Goal: Task Accomplishment & Management: Manage account settings

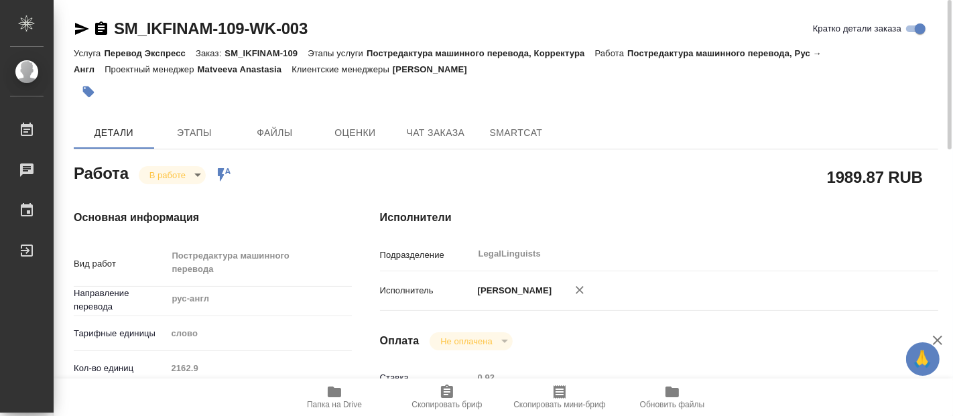
click at [339, 394] on icon "button" at bounding box center [334, 392] width 13 height 11
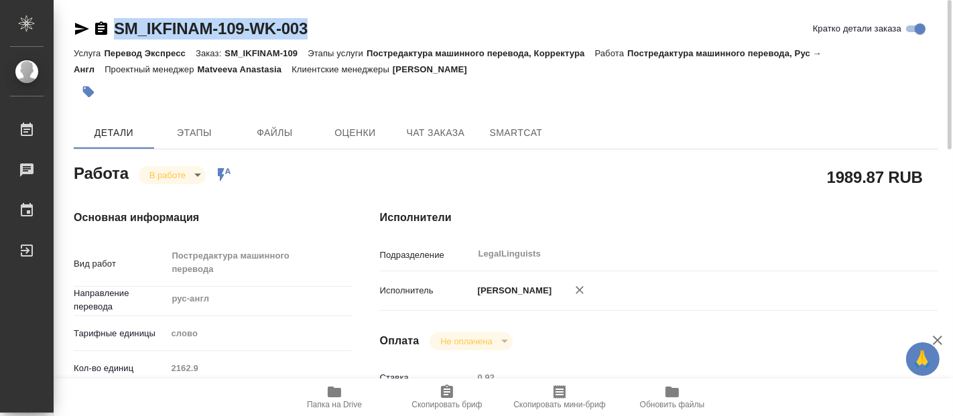
drag, startPoint x: 320, startPoint y: 20, endPoint x: 105, endPoint y: 17, distance: 214.6
click at [105, 18] on div "SM_IKFINAM-109-WK-003 Кратко детали заказа" at bounding box center [506, 28] width 865 height 21
copy link "SM_IKFINAM-109-WK-003"
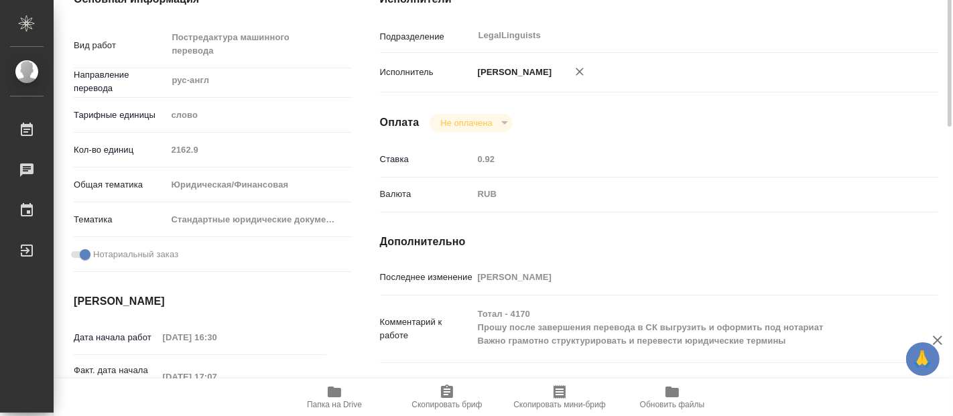
scroll to position [144, 0]
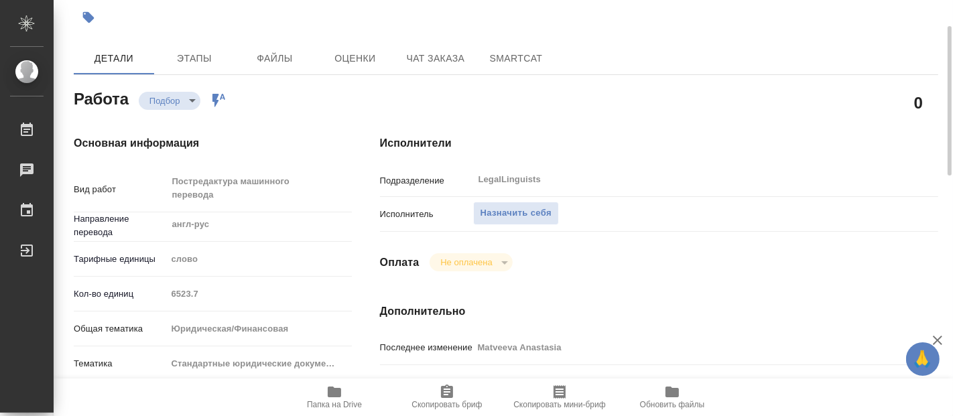
scroll to position [447, 0]
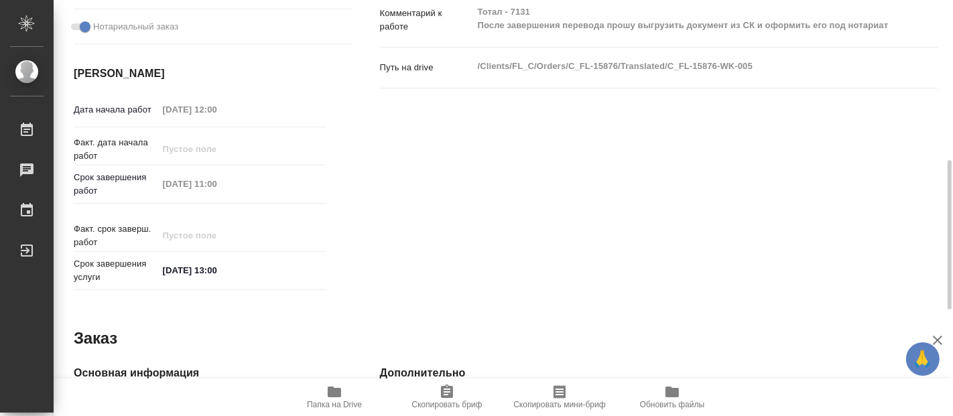
click at [329, 394] on icon "button" at bounding box center [334, 392] width 13 height 11
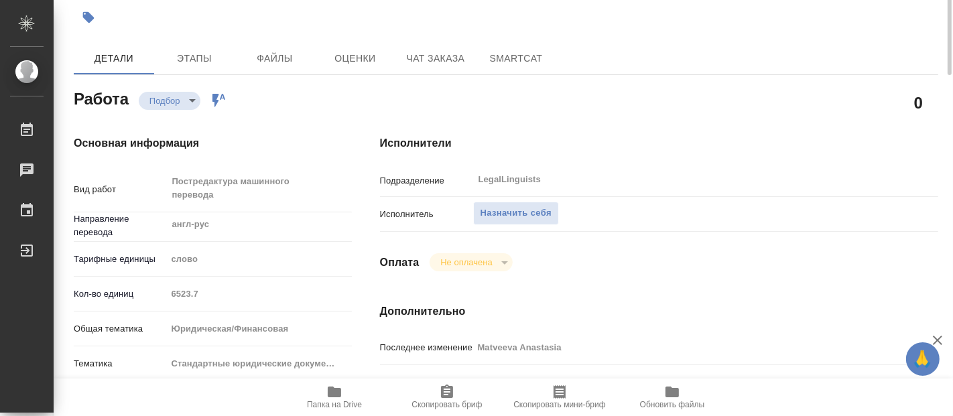
scroll to position [0, 0]
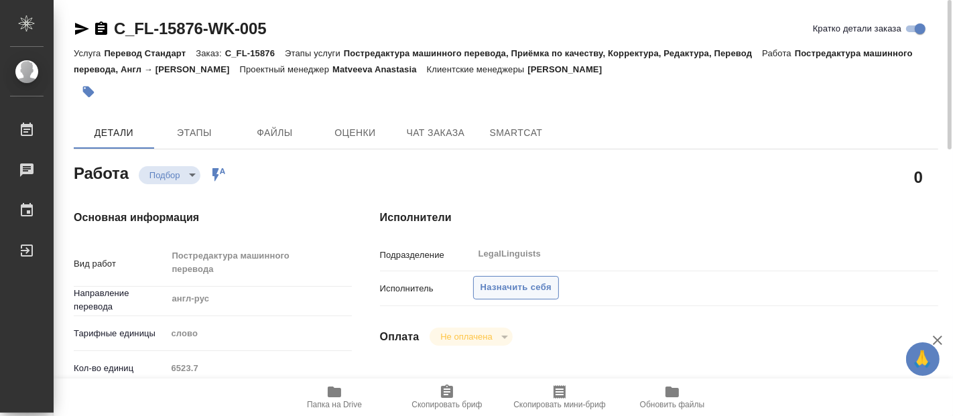
click at [503, 282] on span "Назначить себя" at bounding box center [516, 287] width 71 height 15
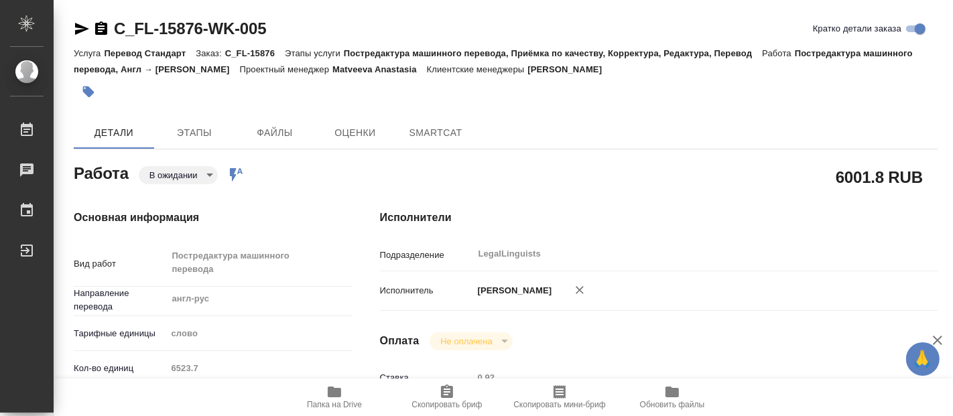
type textarea "x"
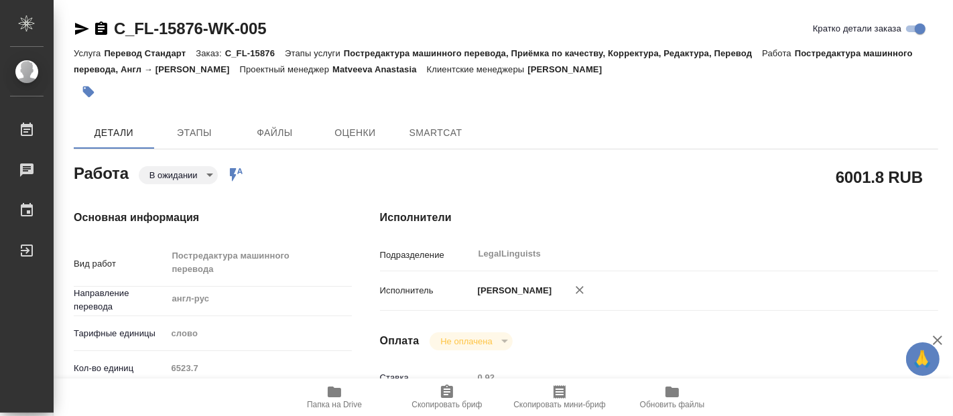
type textarea "x"
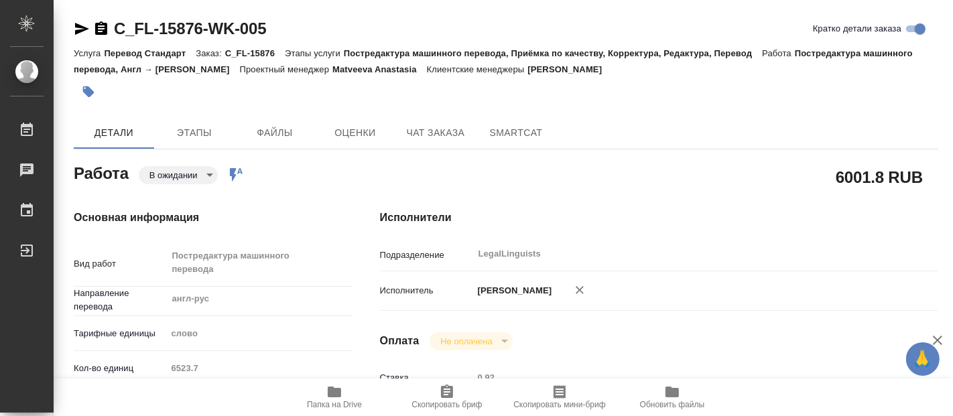
type textarea "x"
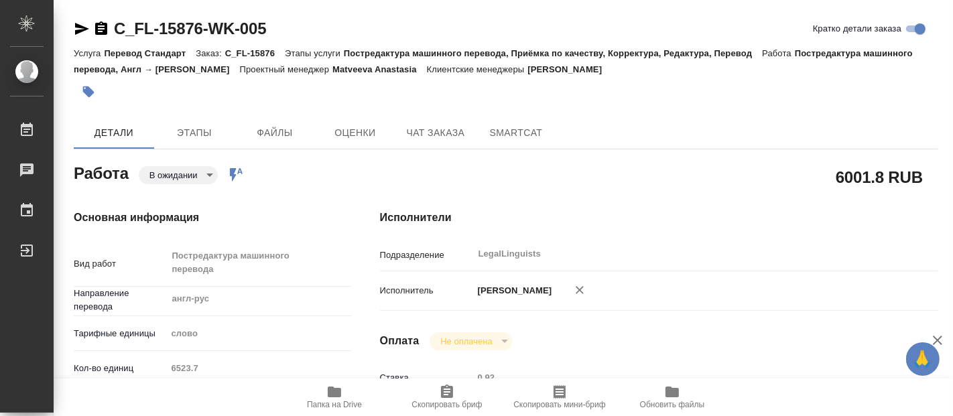
type textarea "x"
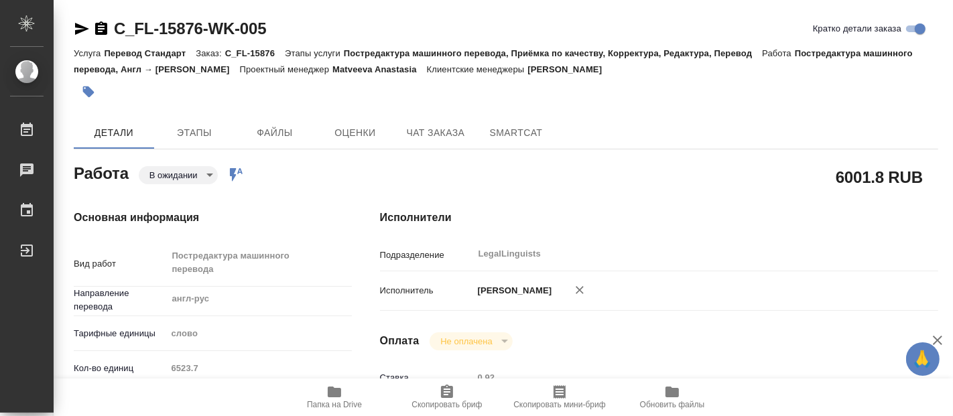
click at [209, 175] on body "🙏 .cls-1 fill:#fff; AWATERA [PERSON_NAME] 0 Чаты График Выйти C_FL-15876-WK-005…" at bounding box center [476, 208] width 953 height 416
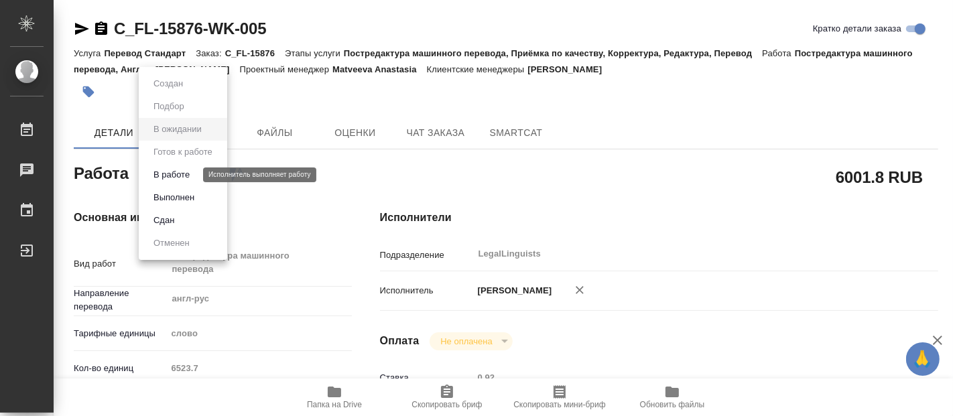
click at [170, 171] on button "В работе" at bounding box center [172, 175] width 44 height 15
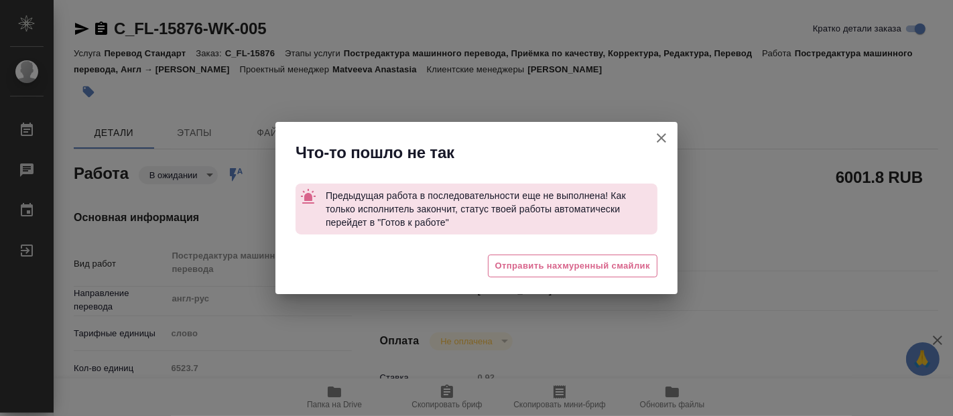
type textarea "x"
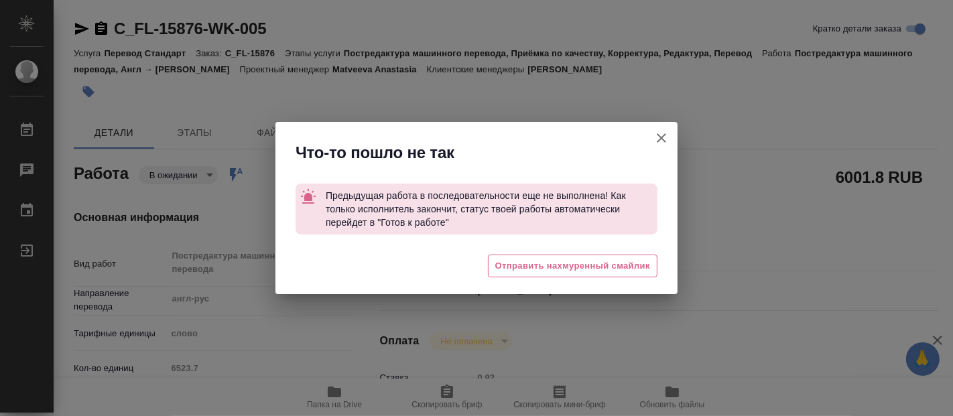
type textarea "x"
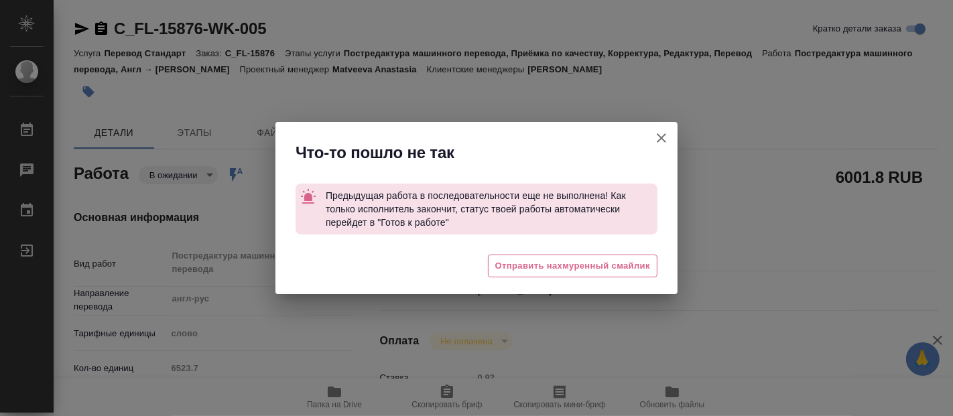
type textarea "x"
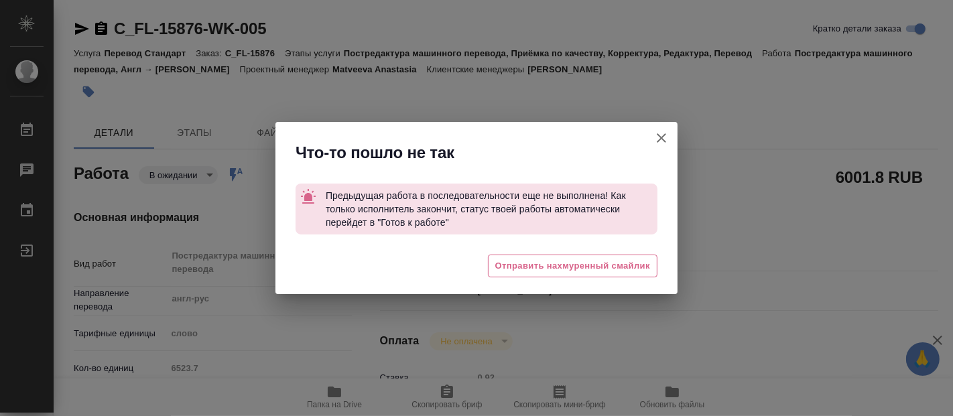
click at [659, 141] on icon "button" at bounding box center [661, 137] width 9 height 9
type textarea "x"
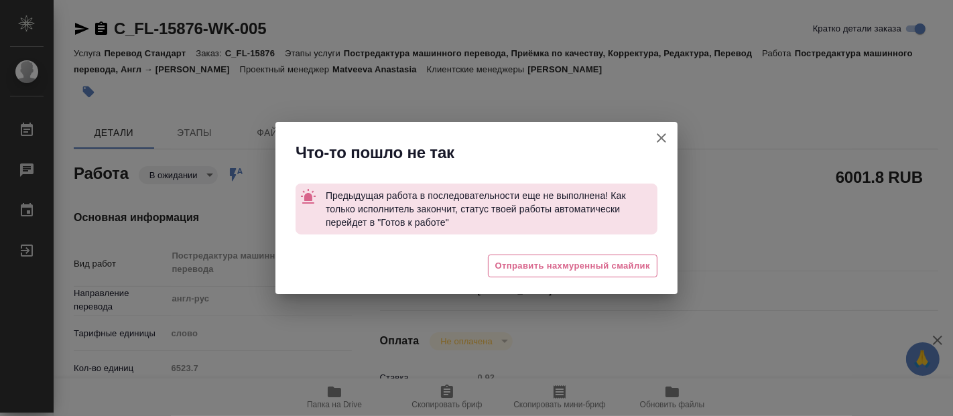
type textarea "x"
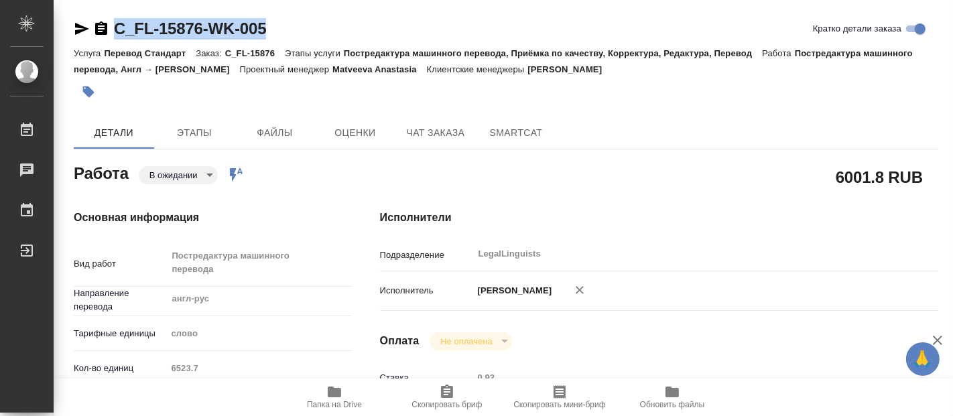
drag, startPoint x: 268, startPoint y: 18, endPoint x: 115, endPoint y: 25, distance: 152.4
click at [115, 25] on div "C_FL-15876-WK-005 Кратко детали заказа" at bounding box center [506, 28] width 865 height 21
copy link "C_FL-15876-WK-005"
